Goal: Find specific page/section: Find specific page/section

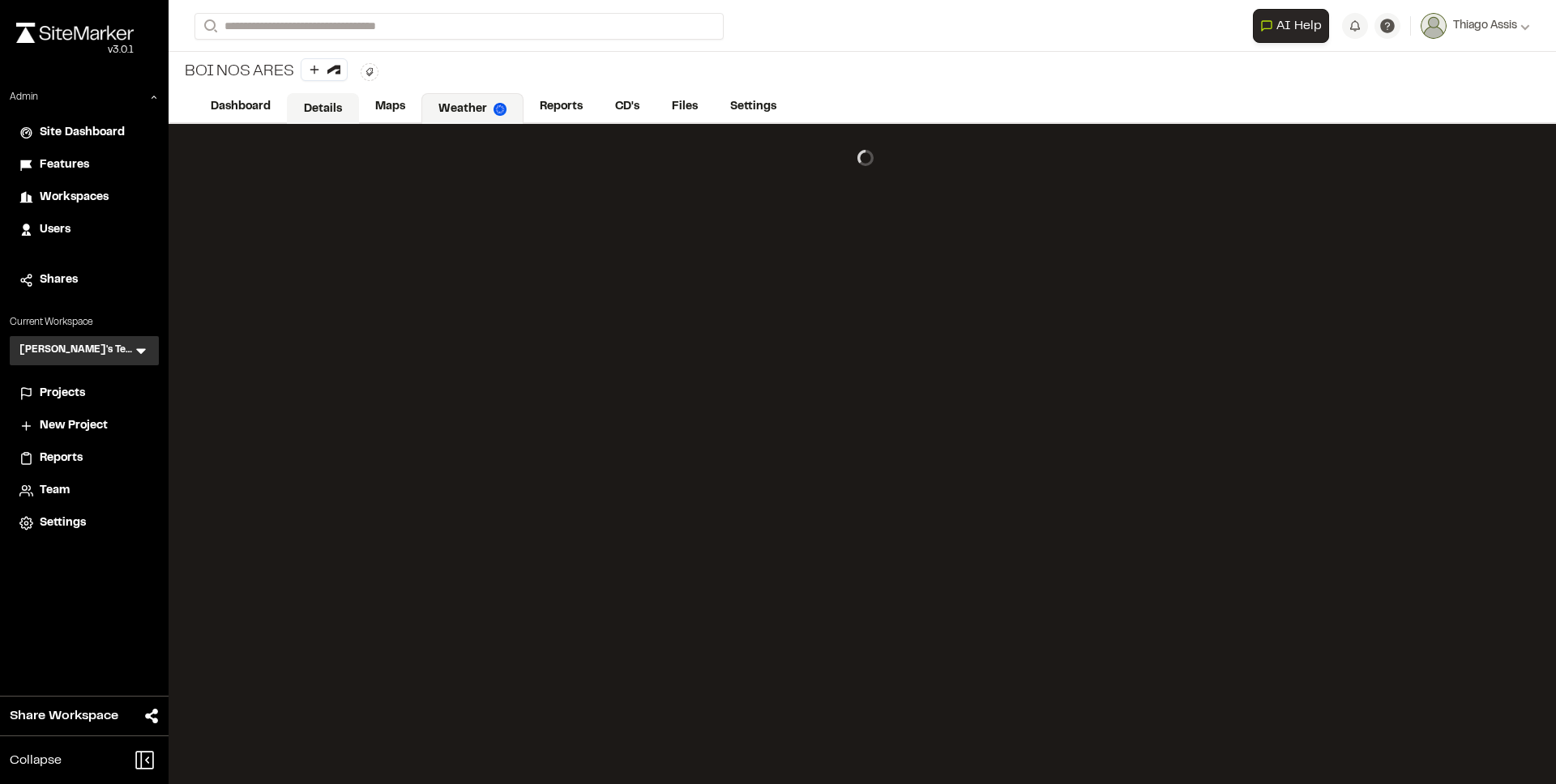
click at [321, 111] on link "Details" at bounding box center [323, 109] width 72 height 31
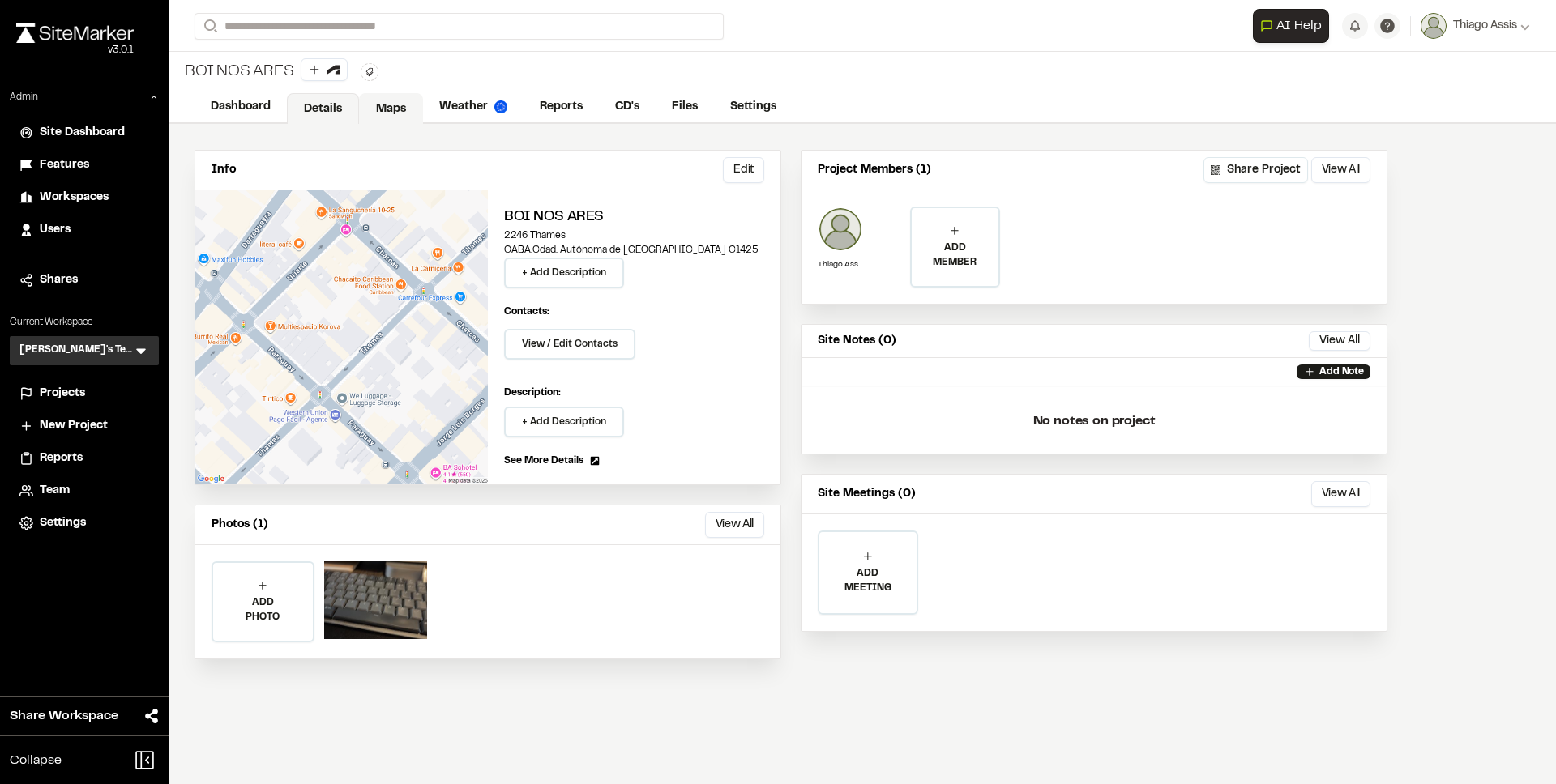
click at [406, 110] on link "Maps" at bounding box center [391, 109] width 64 height 31
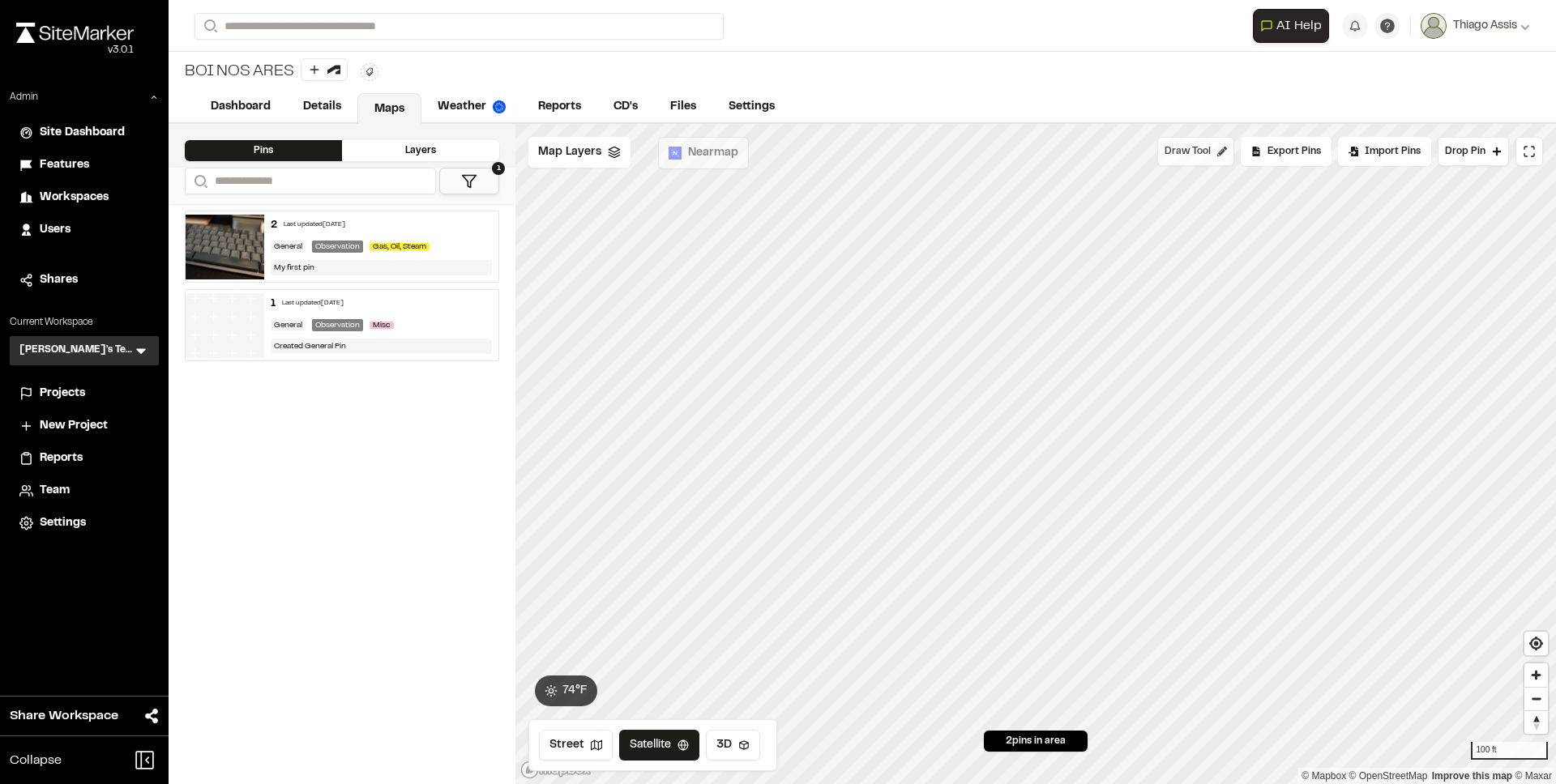
click at [1200, 154] on span "Draw Tool" at bounding box center [1188, 151] width 47 height 15
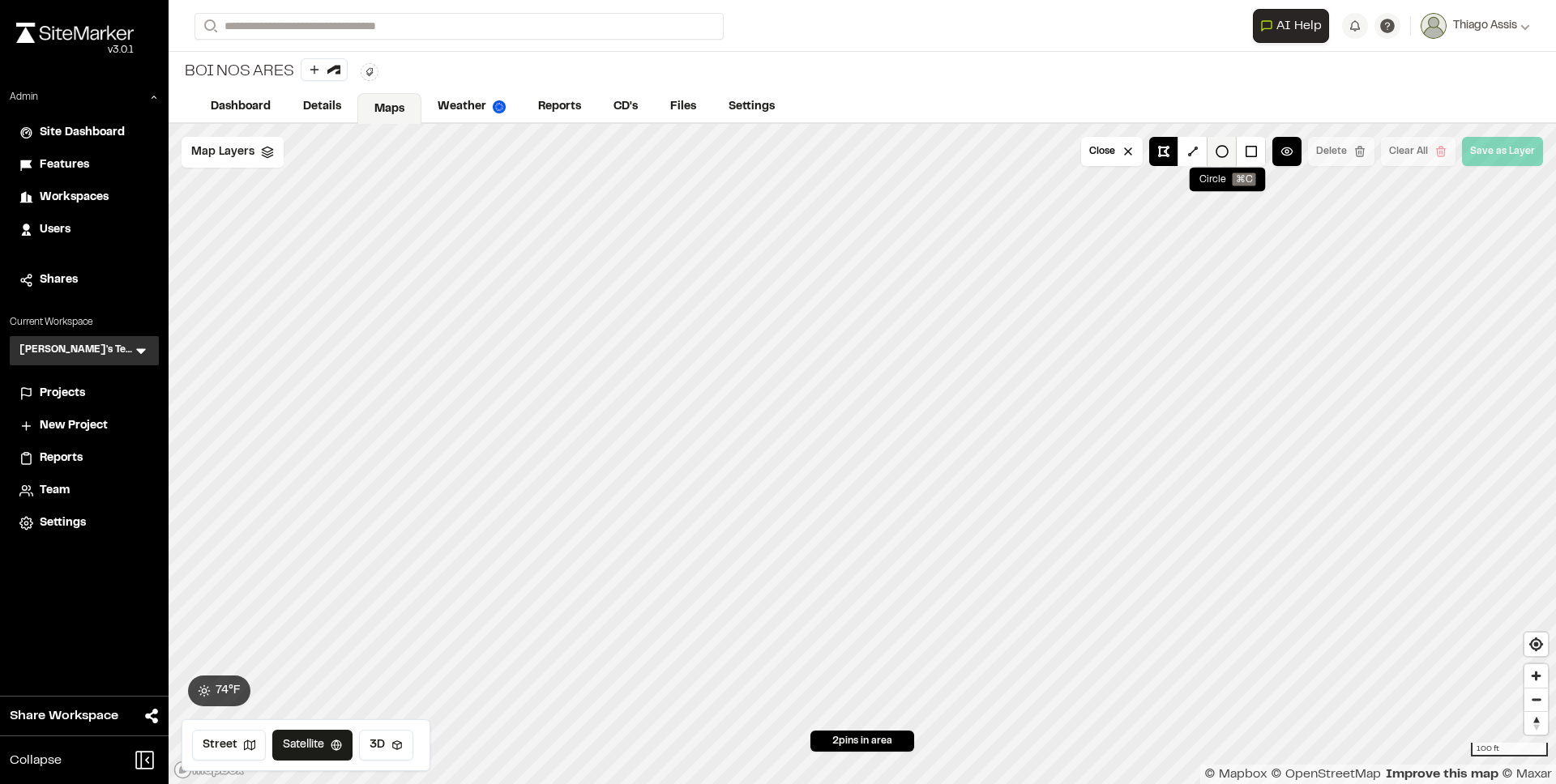
click at [1226, 153] on button at bounding box center [1222, 152] width 29 height 29
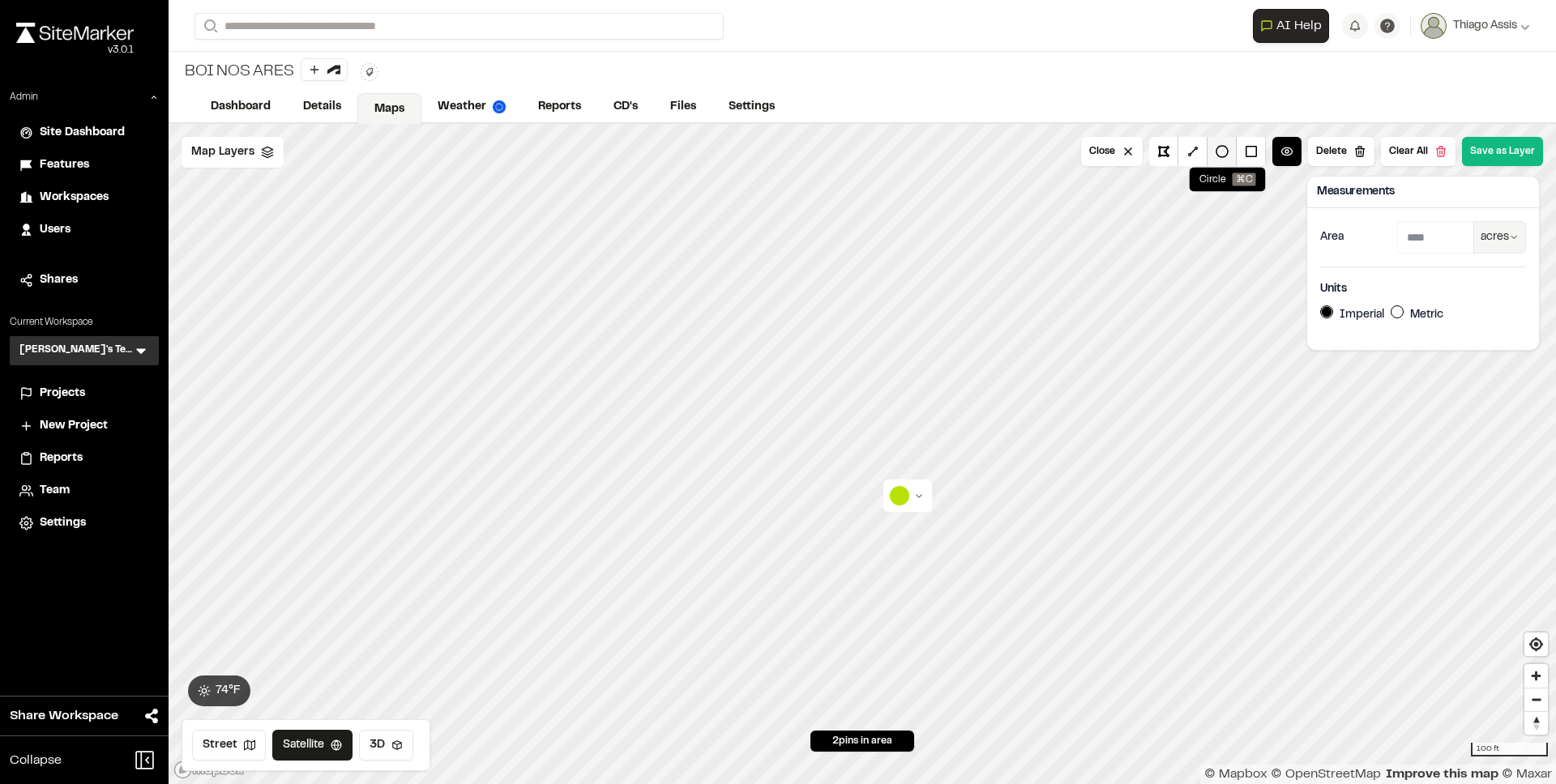
click at [1228, 153] on button at bounding box center [1222, 152] width 29 height 29
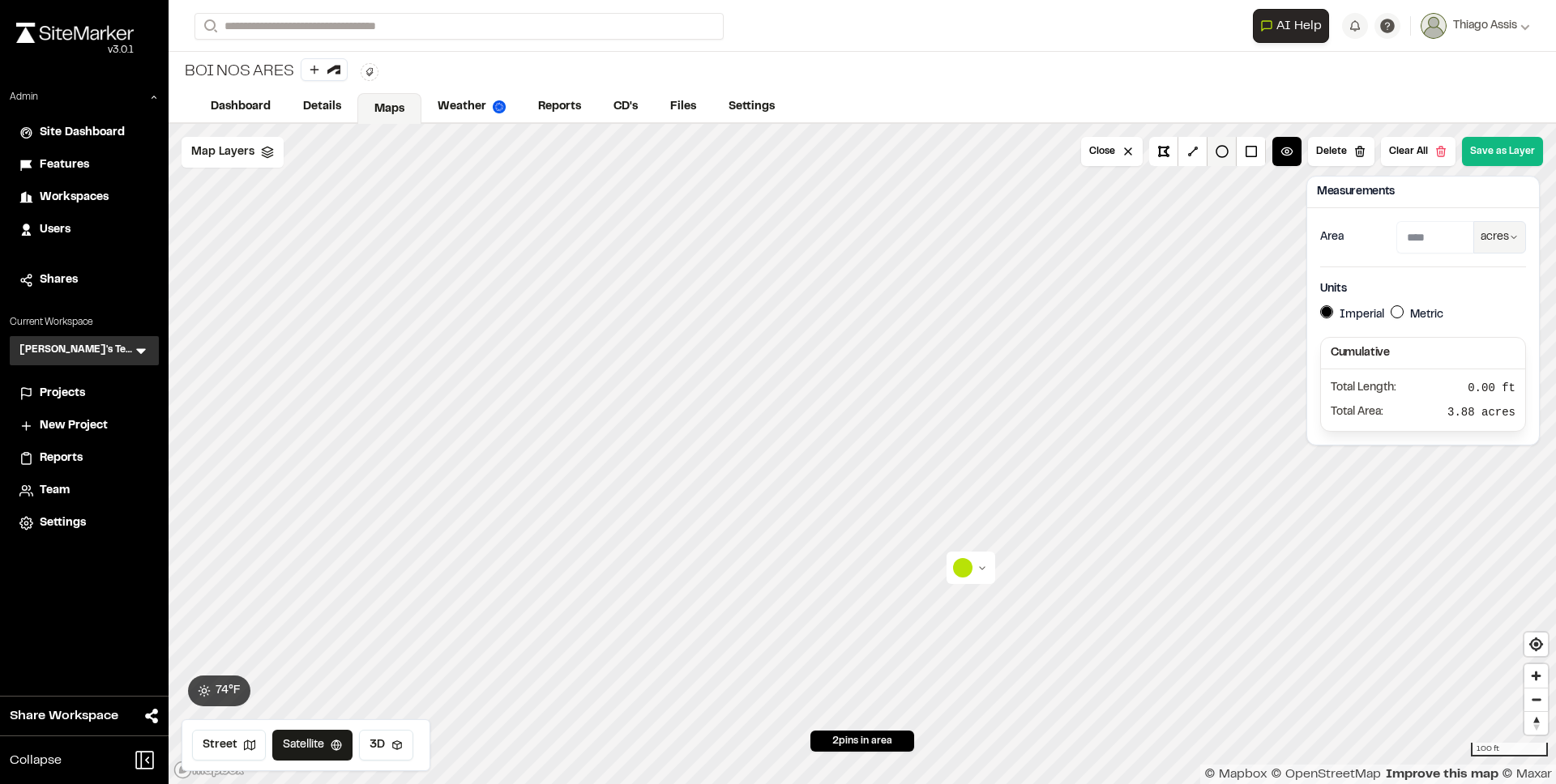
click at [1227, 155] on button at bounding box center [1222, 152] width 29 height 29
